Goal: Find specific page/section: Find specific page/section

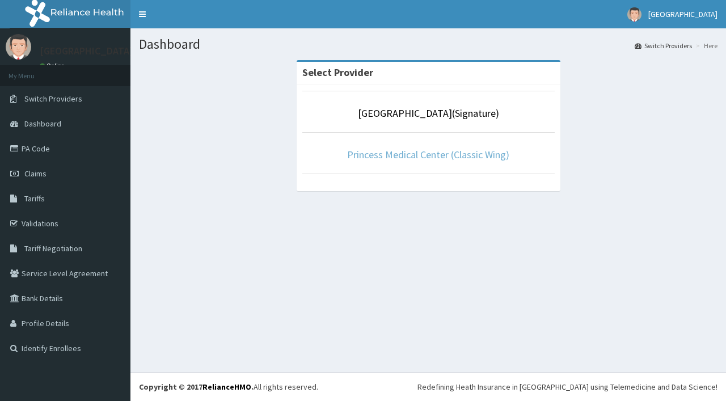
click at [472, 159] on link "Princess Medical Center (Classic Wing)" at bounding box center [428, 154] width 162 height 13
click at [418, 156] on link "Princess Medical Center (Classic Wing)" at bounding box center [428, 154] width 162 height 13
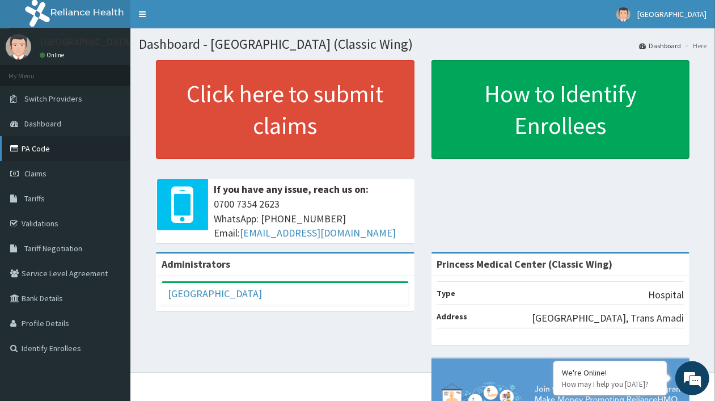
click at [104, 160] on link "PA Code" at bounding box center [65, 148] width 130 height 25
